Goal: Task Accomplishment & Management: Complete application form

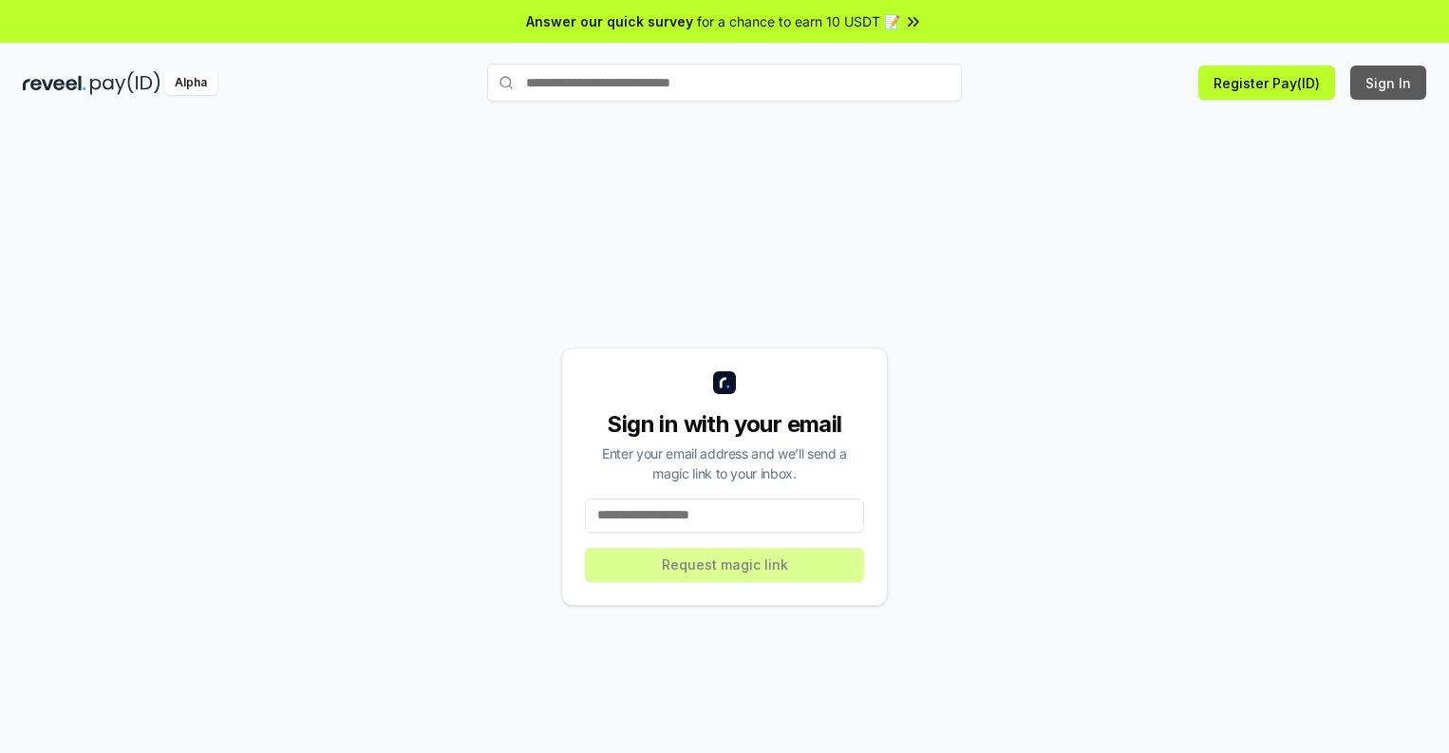
click at [1389, 83] on button "Sign In" at bounding box center [1389, 83] width 76 height 34
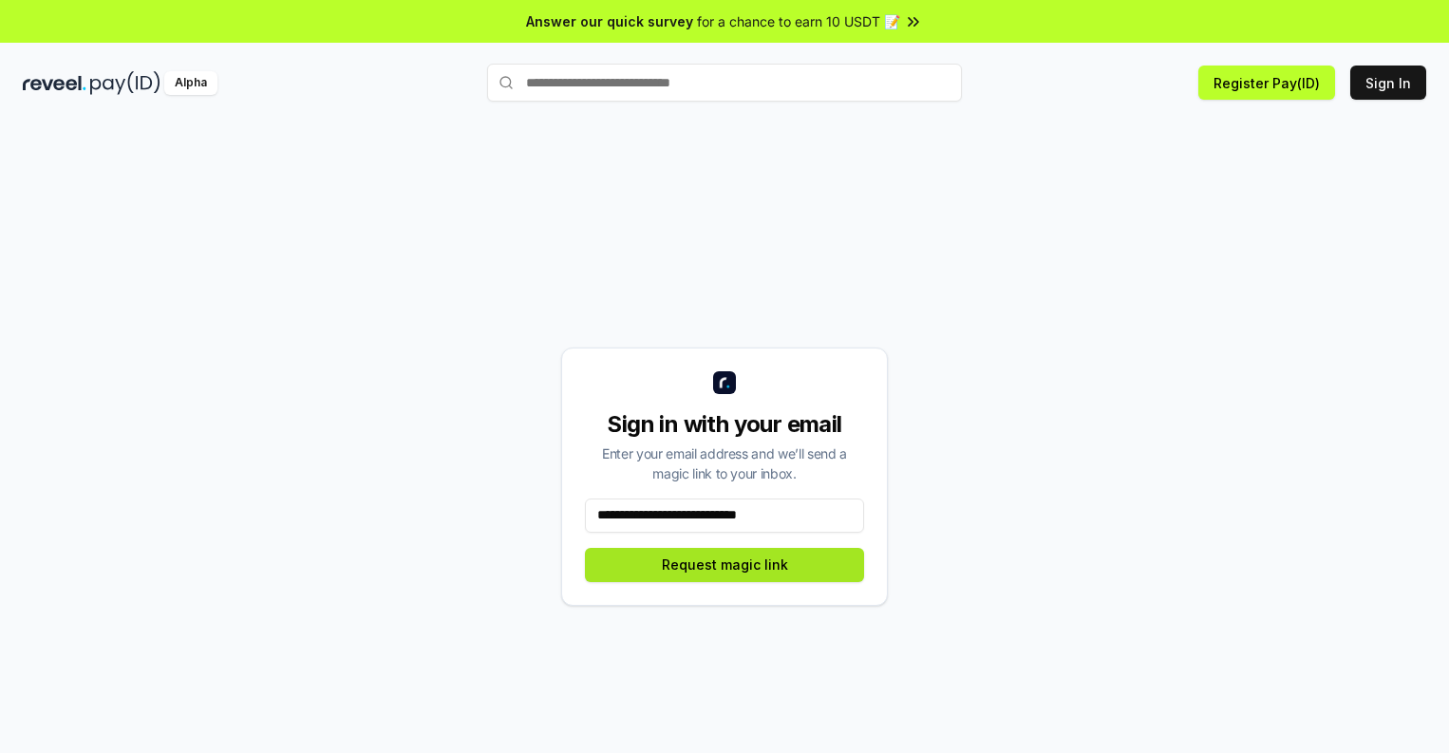
type input "**********"
click at [725, 564] on button "Request magic link" at bounding box center [724, 565] width 279 height 34
